Goal: Navigation & Orientation: Find specific page/section

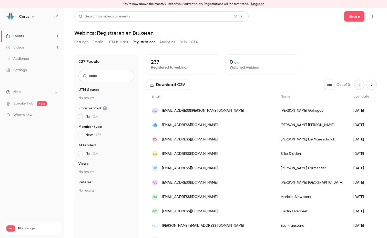
click at [25, 47] on link "Videos 1" at bounding box center [32, 47] width 64 height 11
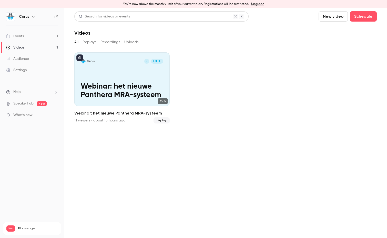
click at [32, 35] on link "Events 1" at bounding box center [32, 36] width 64 height 11
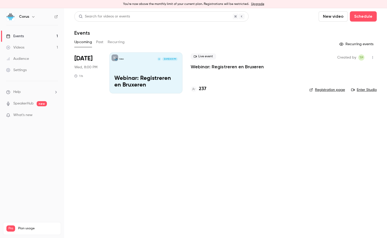
click at [100, 41] on button "Past" at bounding box center [99, 42] width 7 height 8
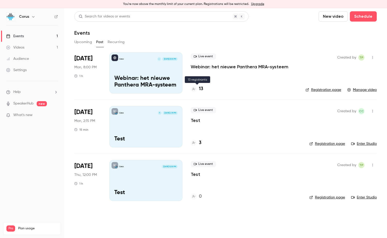
click at [202, 90] on h4 "13" at bounding box center [201, 88] width 4 height 7
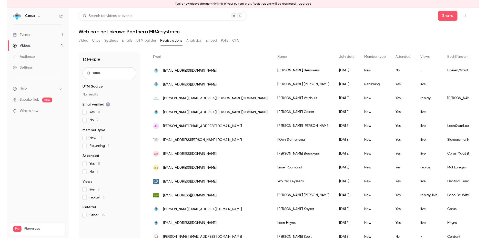
scroll to position [44, 0]
